Goal: Leave review/rating

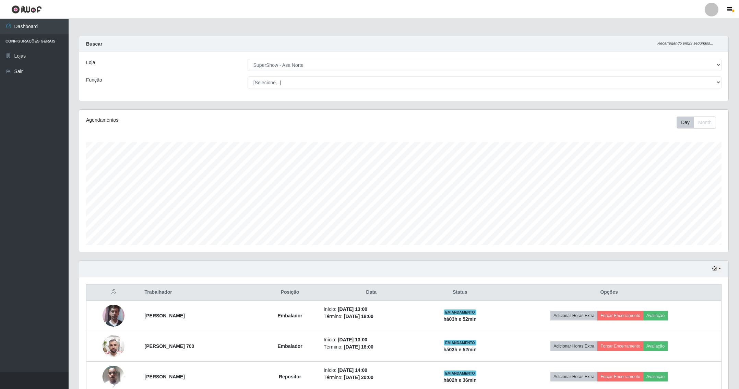
select select "71"
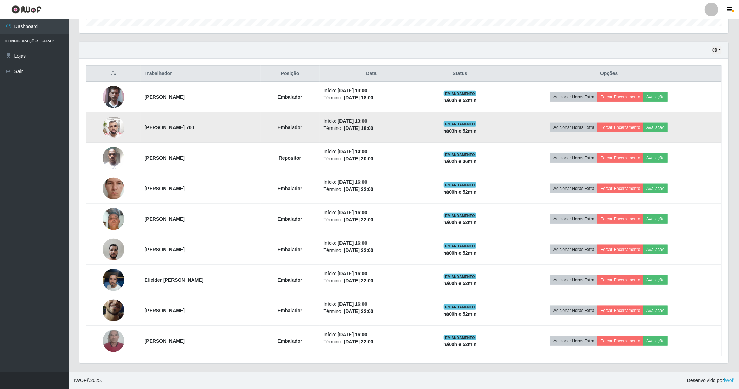
scroll to position [143, 649]
click at [111, 129] on img at bounding box center [114, 127] width 22 height 29
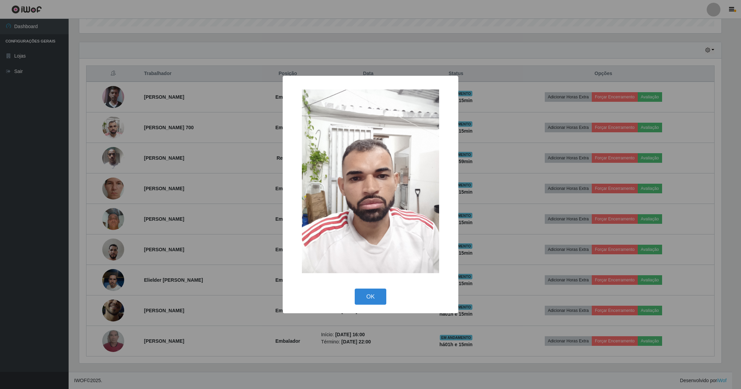
click at [226, 75] on div "× OK Cancel" at bounding box center [370, 194] width 741 height 389
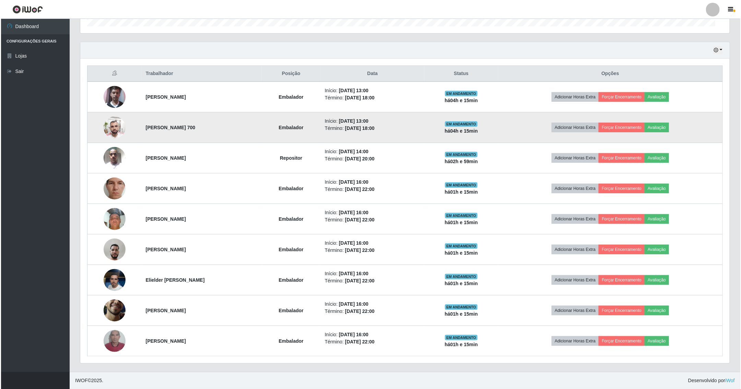
scroll to position [143, 649]
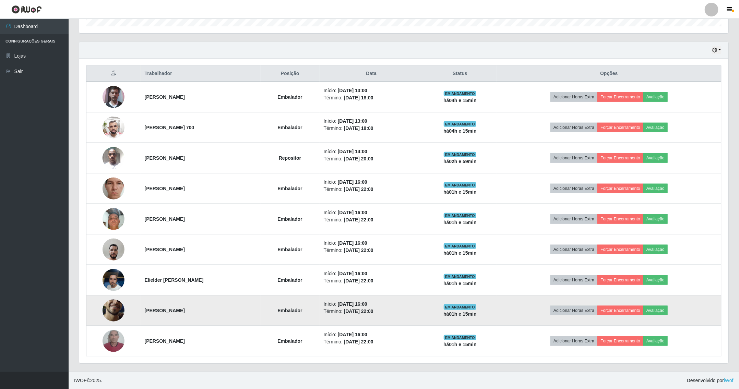
click at [109, 301] on img at bounding box center [114, 310] width 22 height 49
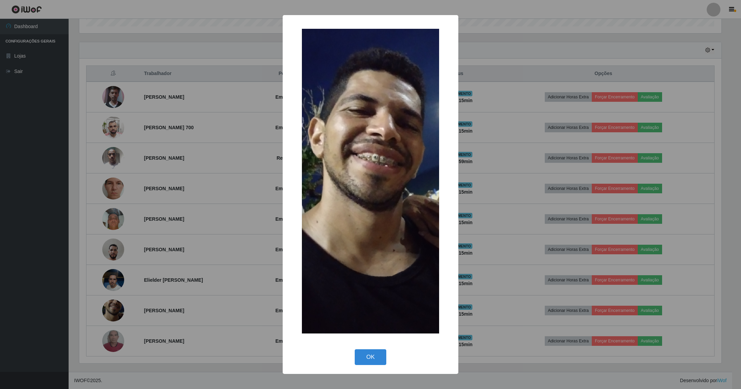
click at [211, 80] on div "× OK Cancel" at bounding box center [370, 194] width 741 height 389
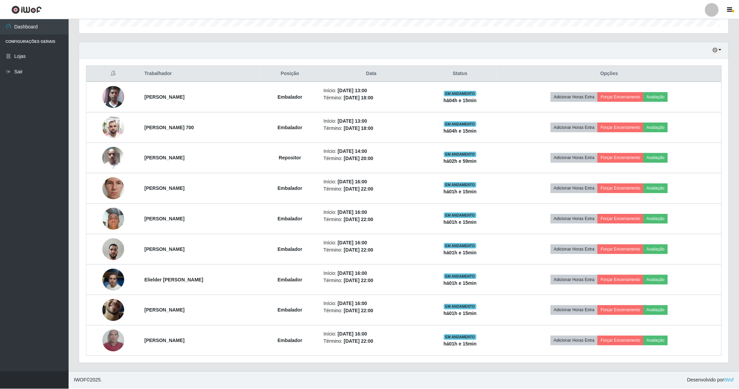
scroll to position [143, 649]
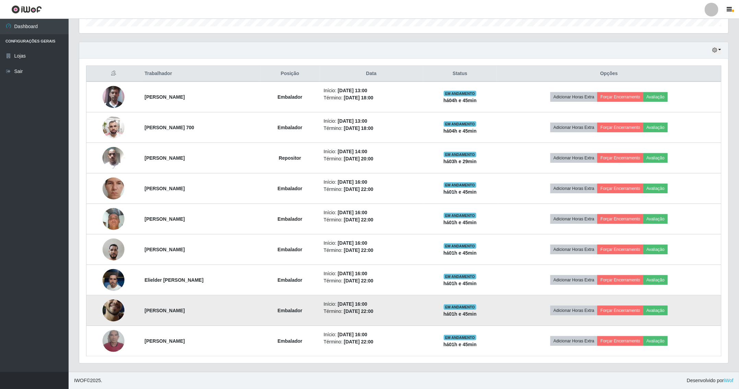
drag, startPoint x: 393, startPoint y: 302, endPoint x: 406, endPoint y: 300, distance: 12.9
click at [406, 301] on li "Início: [DATE] 16:00" at bounding box center [371, 304] width 95 height 7
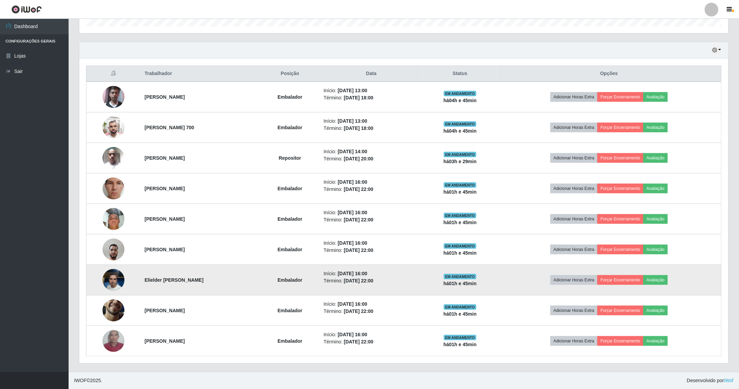
click at [387, 277] on ul "Início: [DATE] 16:00 Término: [DATE] 22:00" at bounding box center [371, 277] width 95 height 14
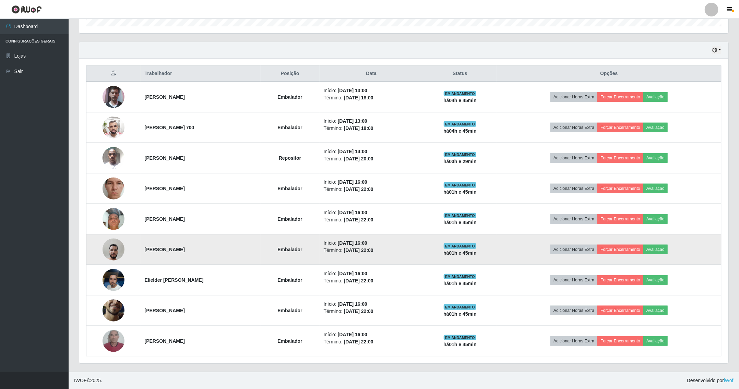
drag, startPoint x: 380, startPoint y: 239, endPoint x: 397, endPoint y: 243, distance: 17.6
click at [397, 243] on li "Início: [DATE] 16:00" at bounding box center [371, 243] width 95 height 7
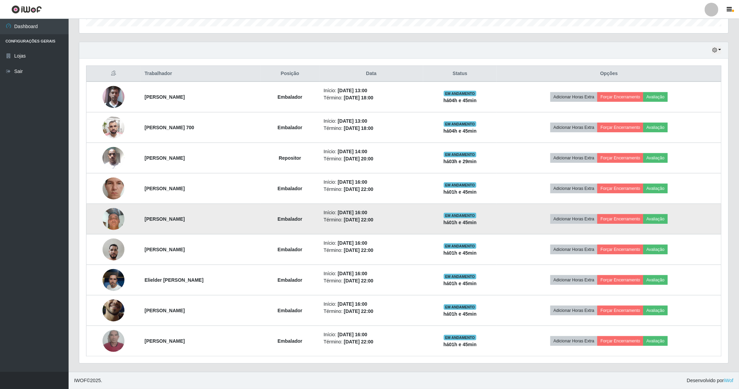
drag, startPoint x: 376, startPoint y: 213, endPoint x: 387, endPoint y: 213, distance: 11.3
click at [367, 213] on time "[DATE] 16:00" at bounding box center [352, 212] width 29 height 5
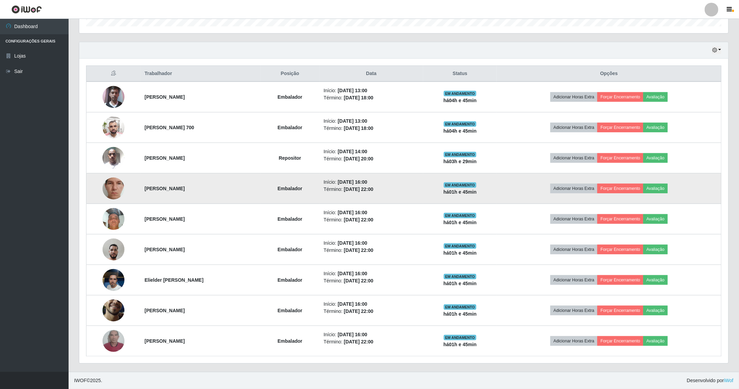
click at [395, 191] on td "Início: [DATE] 16:00 Término: [DATE] 22:00" at bounding box center [372, 189] width 104 height 31
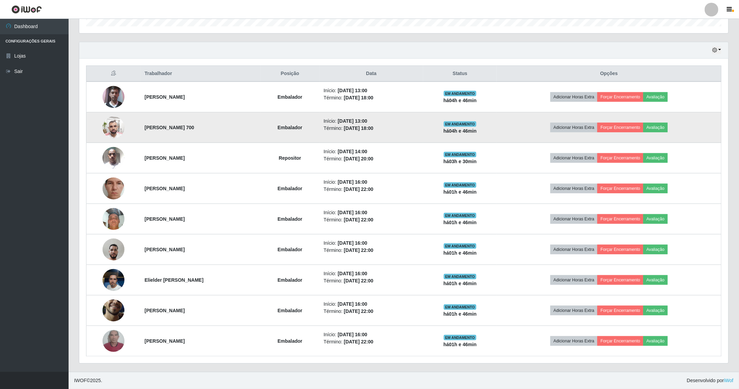
click at [111, 133] on img at bounding box center [114, 127] width 22 height 29
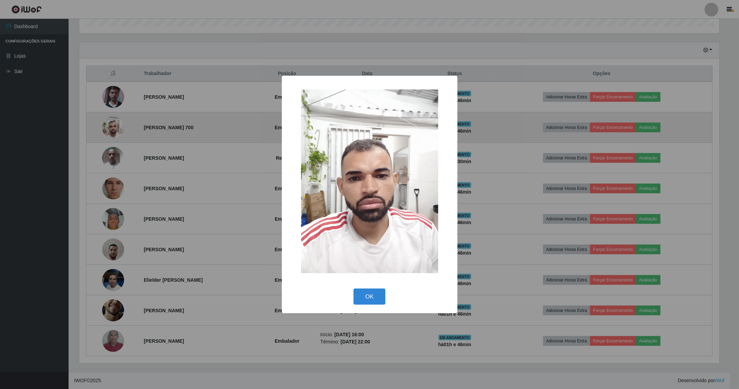
scroll to position [143, 642]
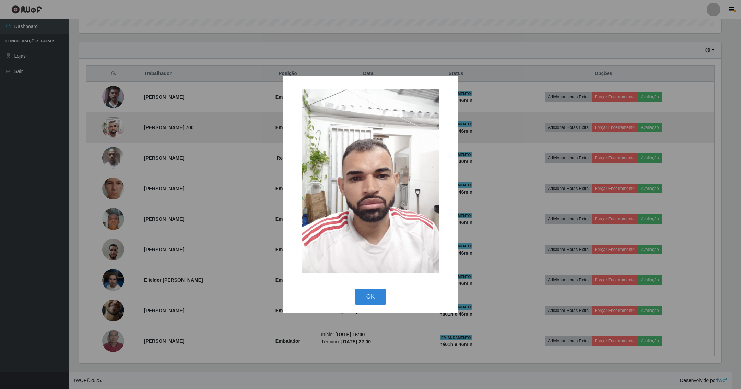
click at [355, 289] on button "OK" at bounding box center [371, 297] width 32 height 16
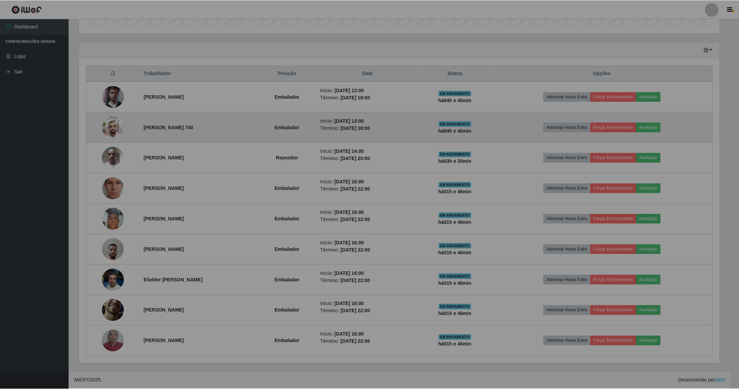
scroll to position [143, 649]
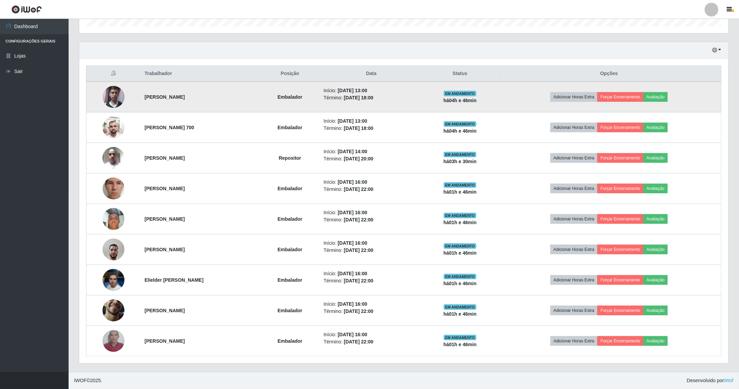
click at [116, 88] on img at bounding box center [114, 96] width 22 height 29
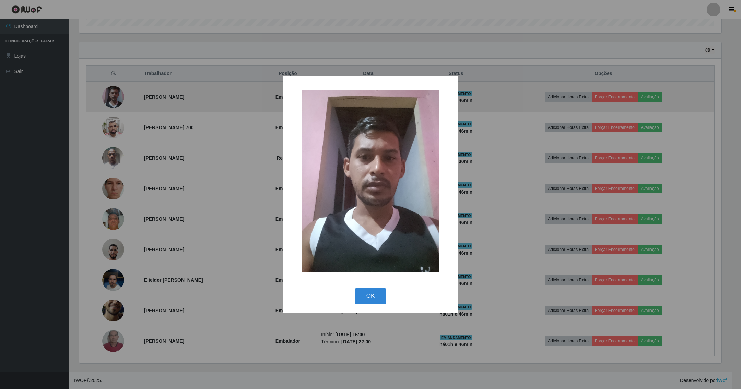
click at [355, 288] on button "OK" at bounding box center [371, 296] width 32 height 16
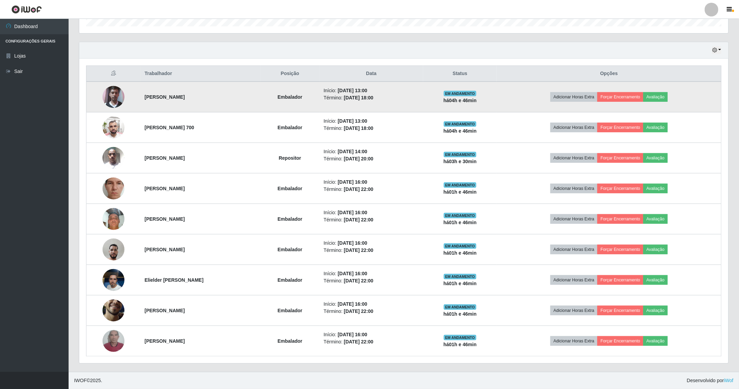
scroll to position [143, 649]
click at [657, 97] on button "Avaliação" at bounding box center [655, 97] width 24 height 10
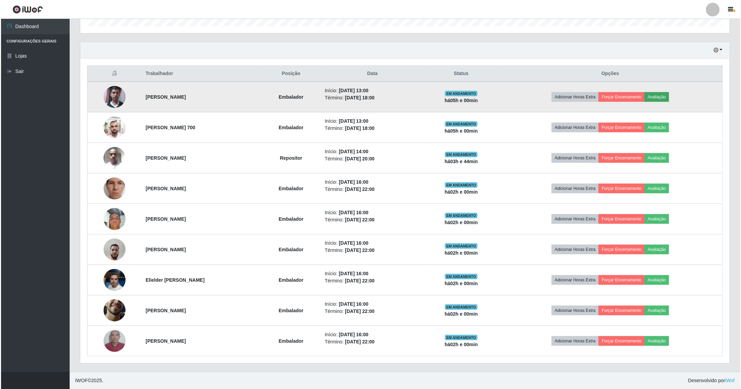
scroll to position [143, 642]
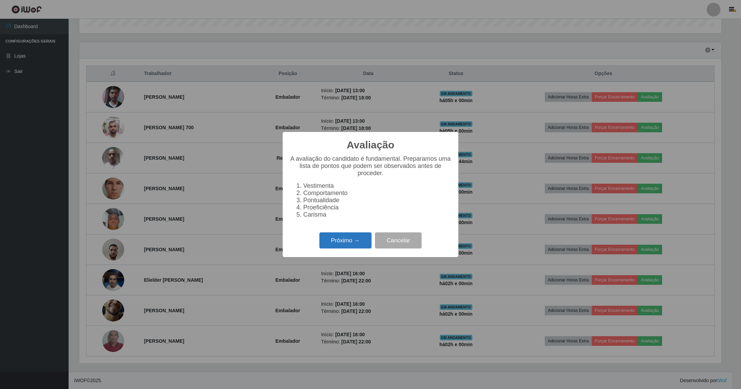
click at [342, 242] on button "Próximo →" at bounding box center [345, 241] width 52 height 16
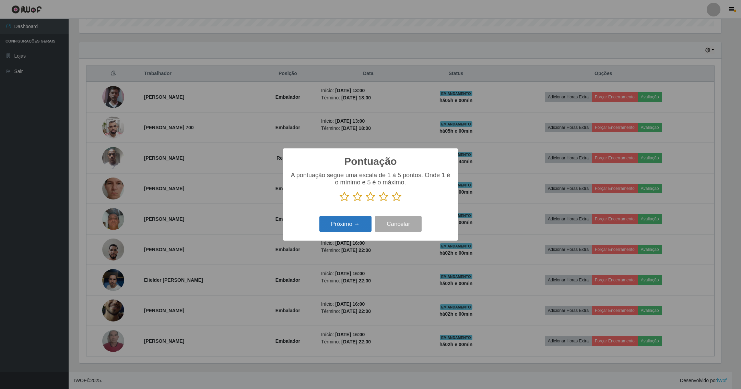
click at [328, 225] on button "Próximo →" at bounding box center [345, 224] width 52 height 16
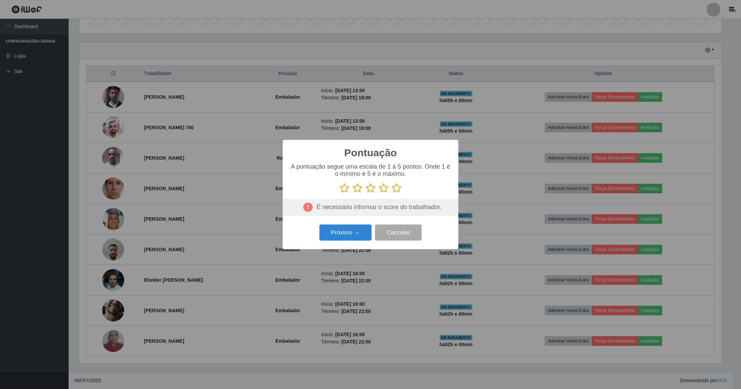
click at [398, 183] on div "A pontuação segue uma escala de 1 à 5 pontos. Onde 1 é o mínimo e 5 é o máximo." at bounding box center [370, 178] width 162 height 30
drag, startPoint x: 398, startPoint y: 185, endPoint x: 395, endPoint y: 189, distance: 4.8
click at [396, 189] on icon at bounding box center [397, 188] width 10 height 10
click at [392, 193] on input "radio" at bounding box center [392, 193] width 0 height 0
click at [354, 234] on button "Próximo →" at bounding box center [345, 233] width 52 height 16
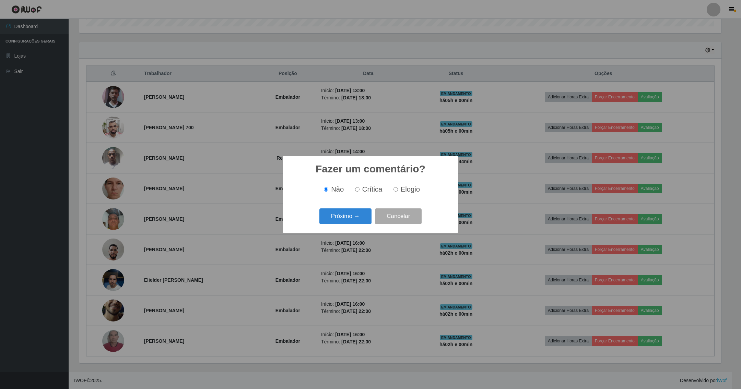
click at [402, 191] on span "Elogio" at bounding box center [410, 190] width 19 height 8
click at [398, 191] on input "Elogio" at bounding box center [395, 189] width 4 height 4
radio input "true"
click at [347, 217] on button "Próximo →" at bounding box center [345, 217] width 52 height 16
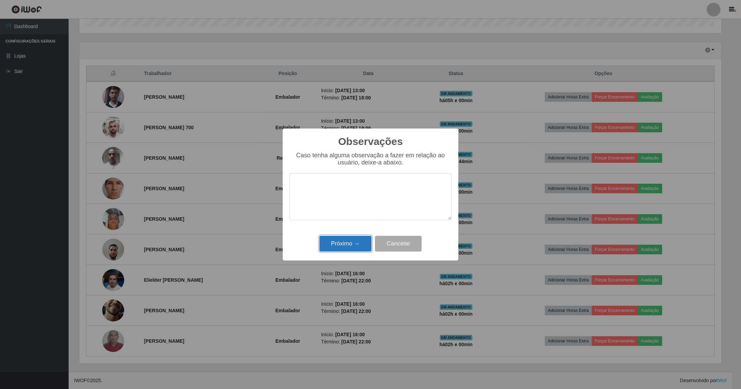
click at [339, 242] on button "Próximo →" at bounding box center [345, 244] width 52 height 16
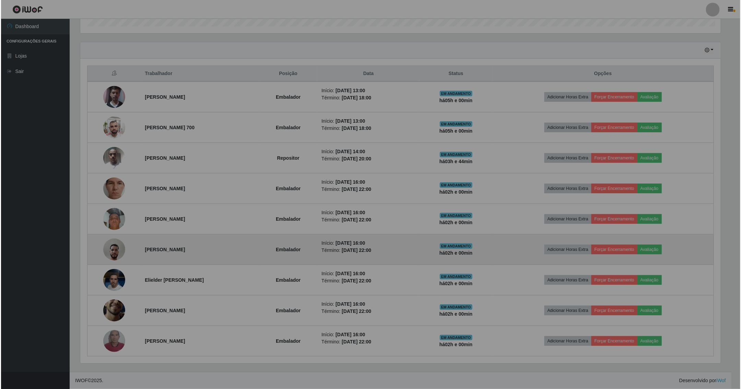
scroll to position [143, 649]
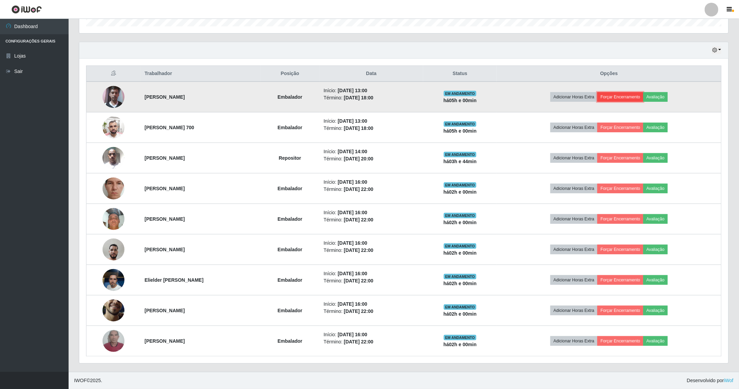
click at [636, 97] on button "Forçar Encerramento" at bounding box center [620, 97] width 46 height 10
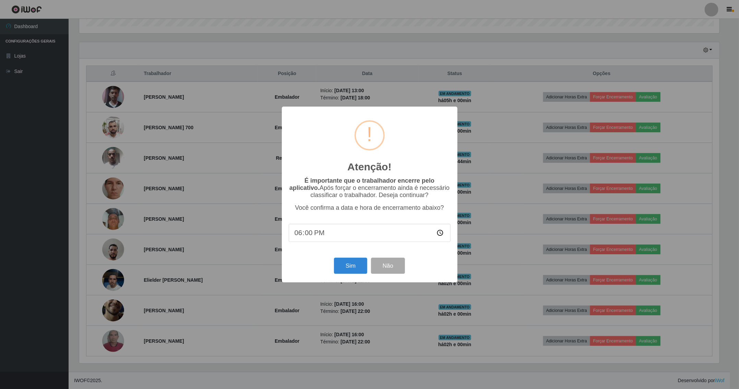
scroll to position [143, 642]
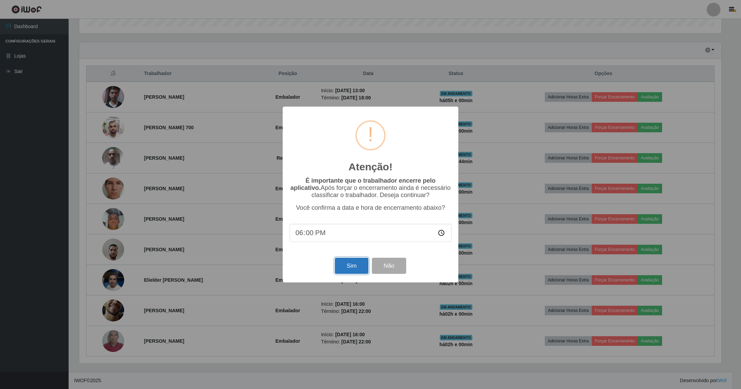
click at [355, 268] on button "Sim" at bounding box center [351, 266] width 33 height 16
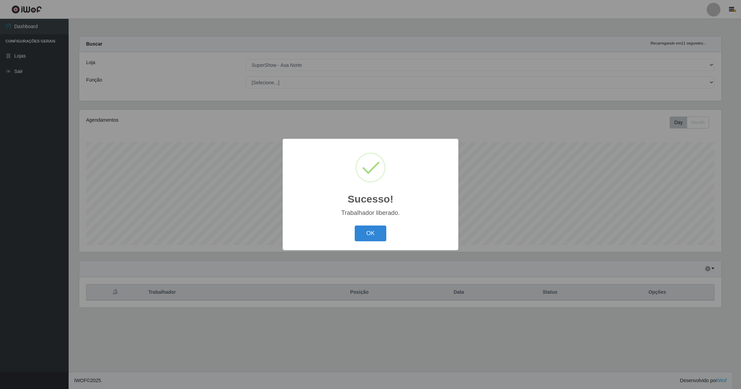
click at [355, 226] on button "OK" at bounding box center [371, 234] width 32 height 16
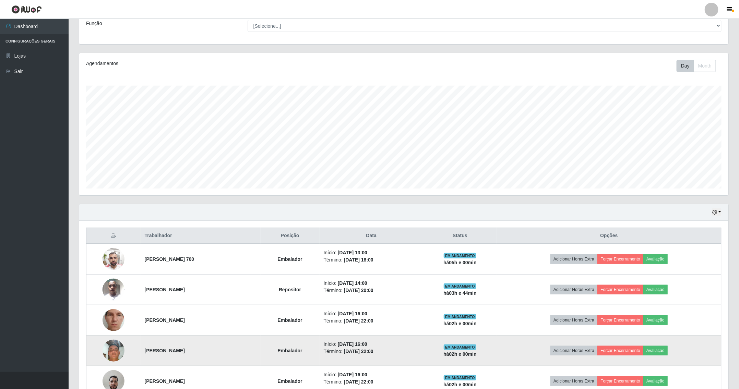
scroll to position [154, 0]
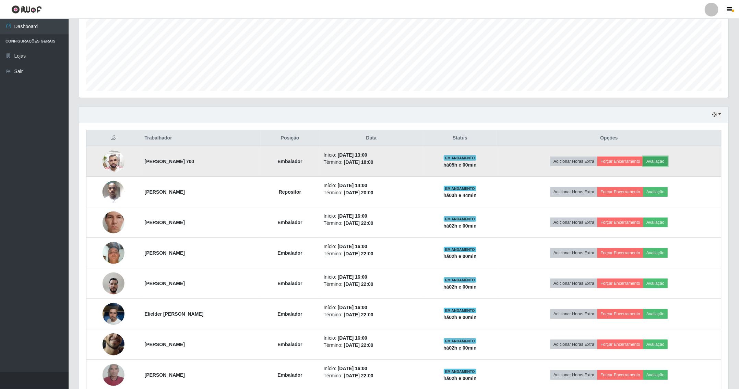
click at [662, 160] on button "Avaliação" at bounding box center [655, 162] width 24 height 10
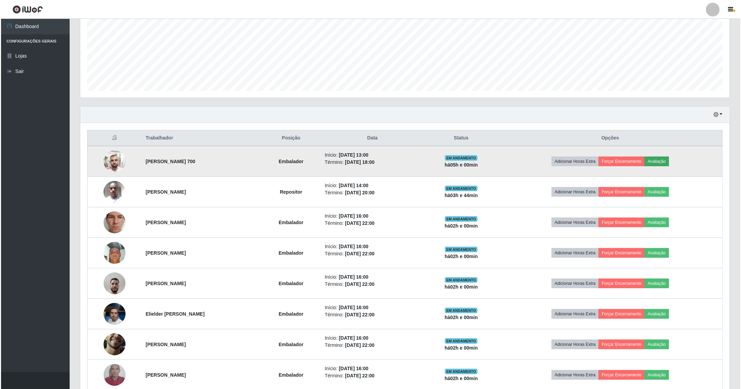
scroll to position [143, 642]
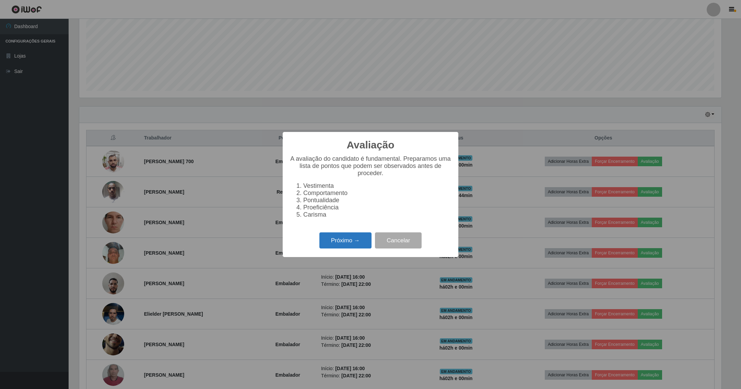
click at [364, 245] on button "Próximo →" at bounding box center [345, 241] width 52 height 16
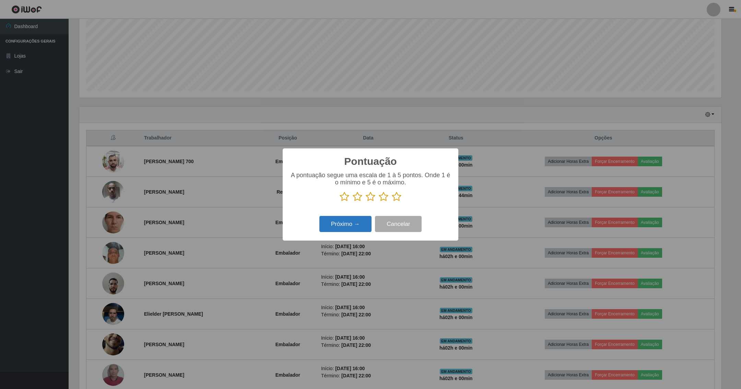
scroll to position [342845, 342346]
click at [392, 196] on icon at bounding box center [397, 197] width 10 height 10
click at [392, 202] on input "radio" at bounding box center [392, 202] width 0 height 0
click at [352, 225] on button "Próximo →" at bounding box center [345, 224] width 52 height 16
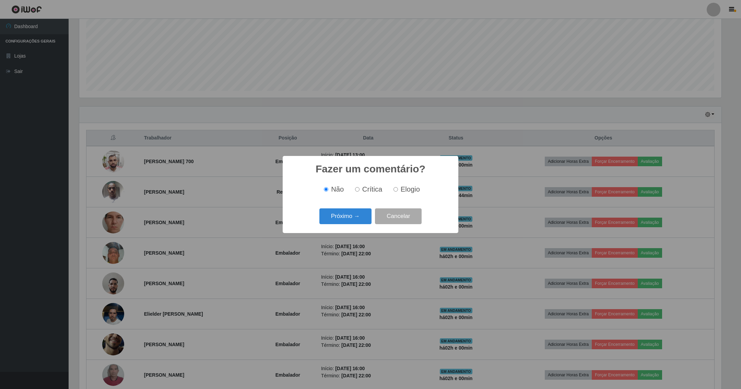
click at [410, 189] on span "Elogio" at bounding box center [410, 190] width 19 height 8
click at [398, 189] on input "Elogio" at bounding box center [395, 189] width 4 height 4
radio input "true"
click at [357, 220] on button "Próximo →" at bounding box center [345, 217] width 52 height 16
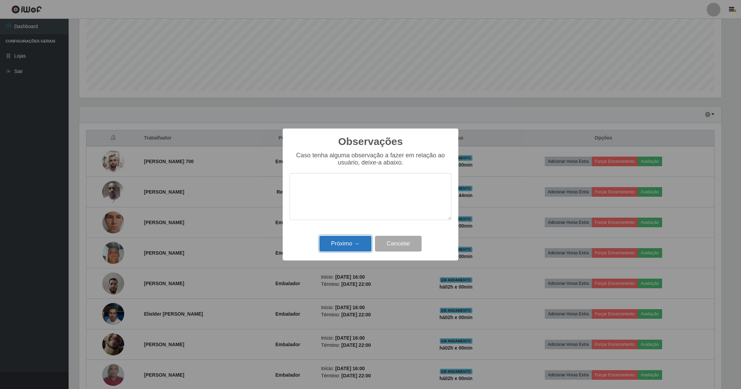
click at [363, 242] on button "Próximo →" at bounding box center [345, 244] width 52 height 16
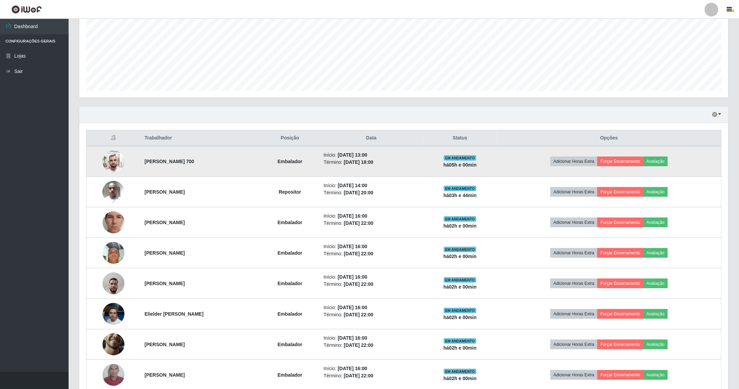
scroll to position [143, 649]
click at [615, 165] on button "Forçar Encerramento" at bounding box center [620, 162] width 46 height 10
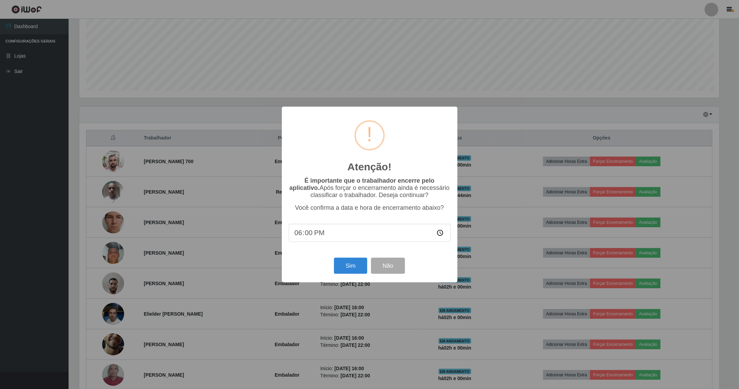
scroll to position [143, 642]
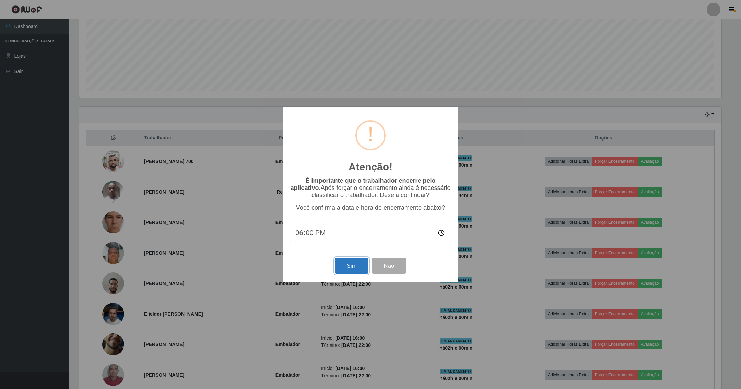
click at [357, 270] on button "Sim" at bounding box center [351, 266] width 33 height 16
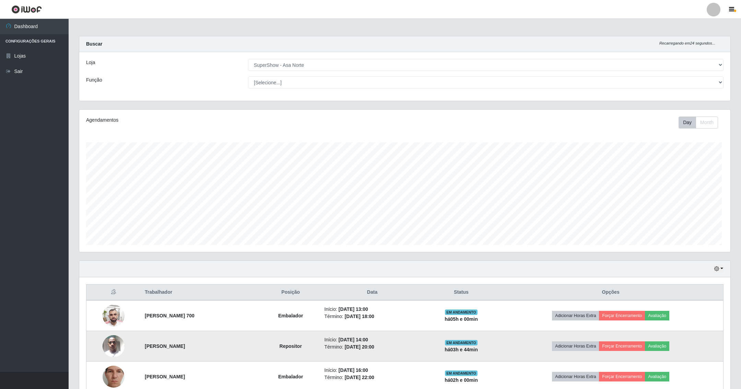
scroll to position [0, 0]
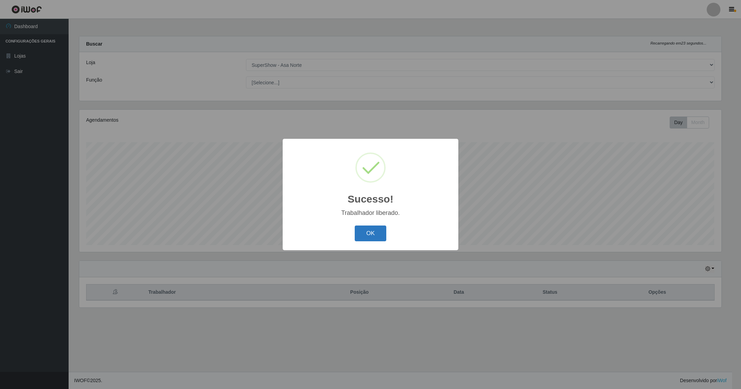
click at [371, 232] on button "OK" at bounding box center [371, 234] width 32 height 16
